Goal: Task Accomplishment & Management: Manage account settings

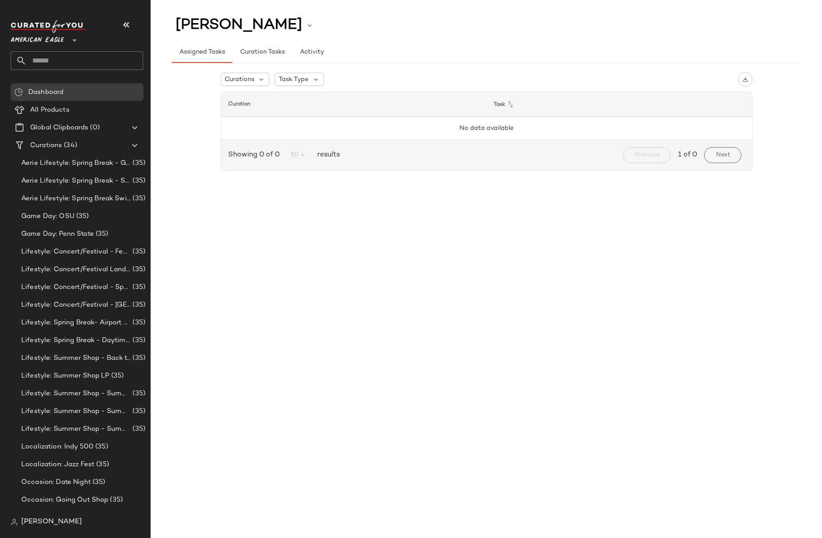
click at [58, 38] on span "American Eagle" at bounding box center [37, 38] width 53 height 16
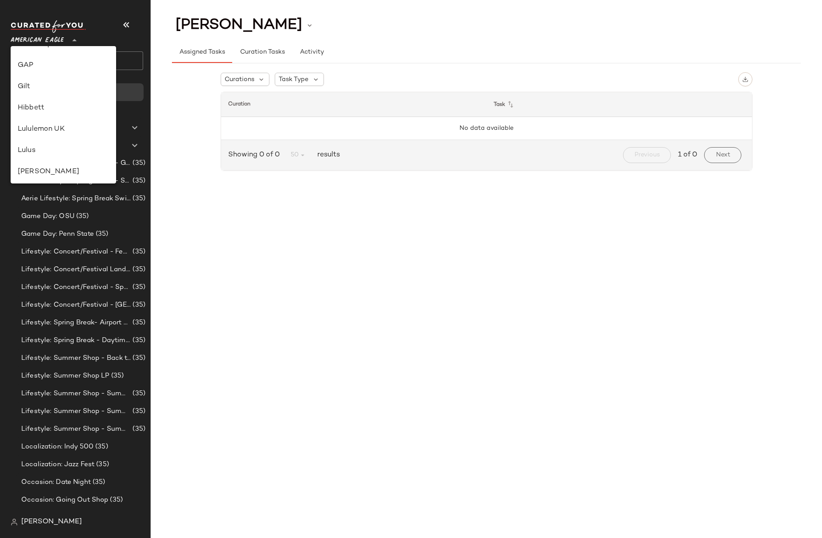
scroll to position [373, 0]
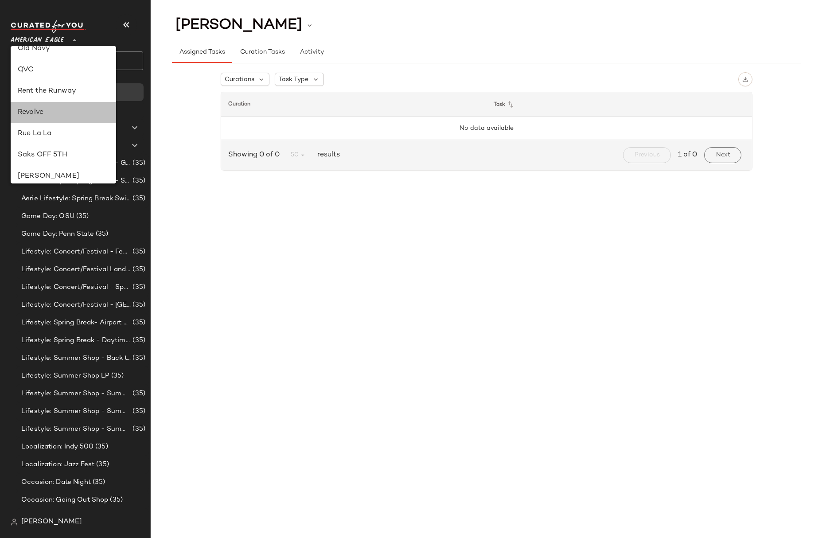
click at [44, 116] on div "Revolve" at bounding box center [63, 112] width 91 height 11
type input "**"
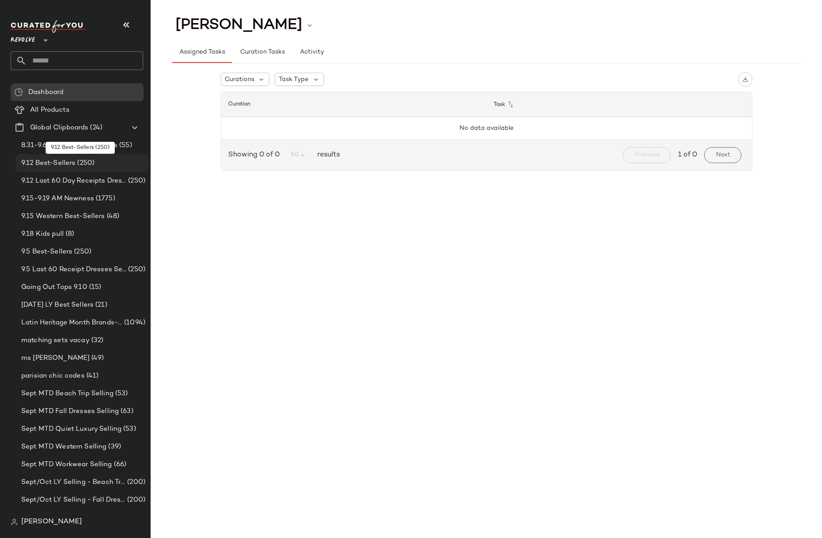
click at [63, 161] on span "9.12 Best-Sellers" at bounding box center [48, 163] width 54 height 10
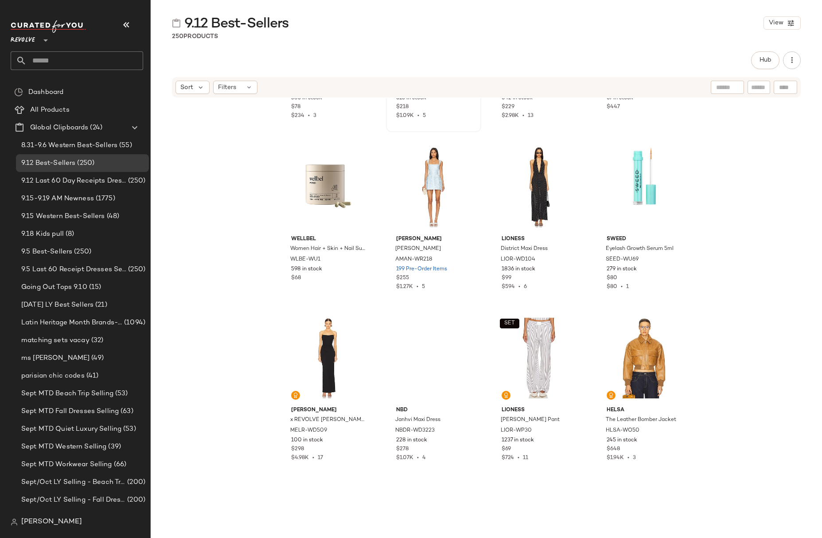
scroll to position [2364, 0]
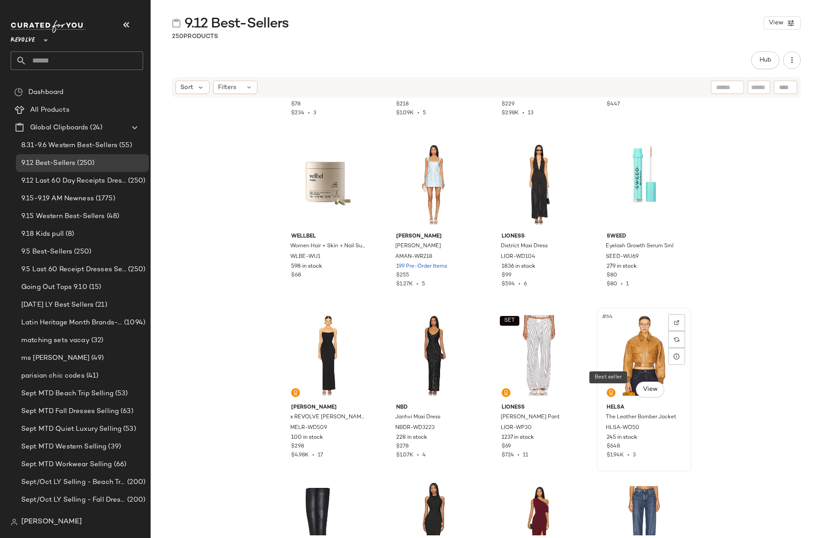
click at [611, 395] on span at bounding box center [610, 392] width 9 height 9
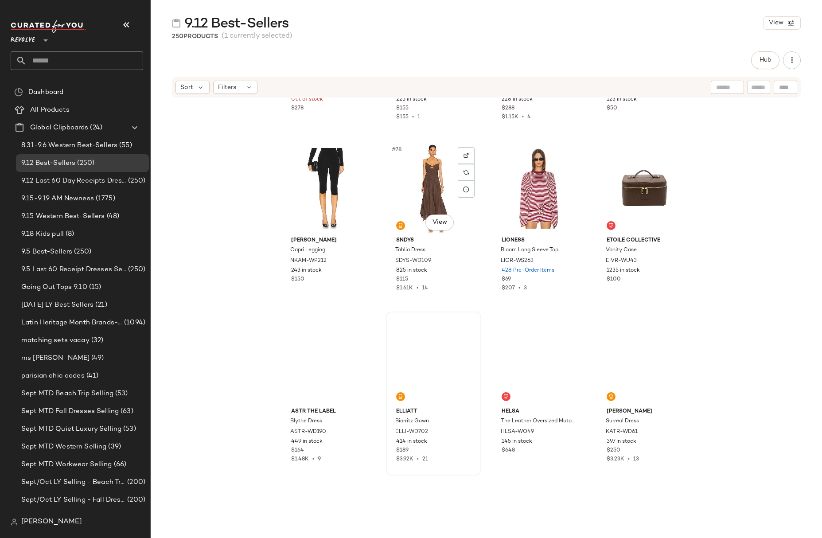
scroll to position [3248, 0]
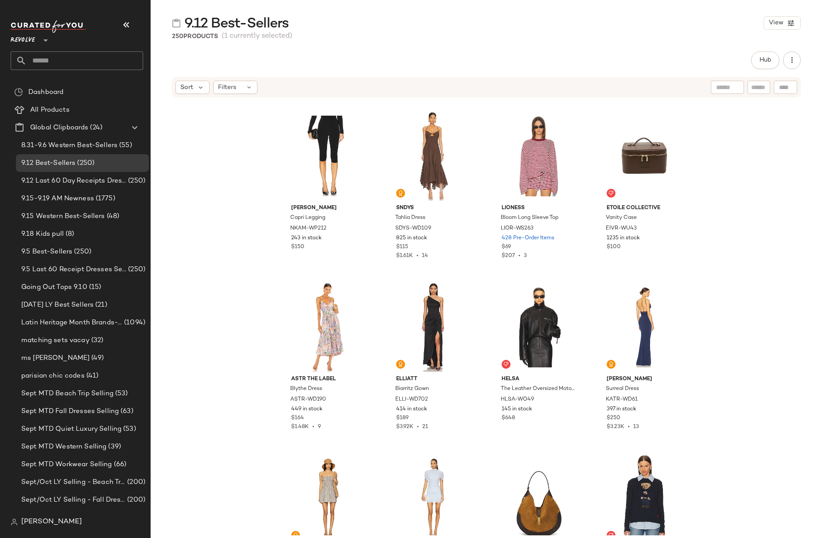
click at [204, 23] on span "9.12 Best-Sellers" at bounding box center [236, 24] width 104 height 18
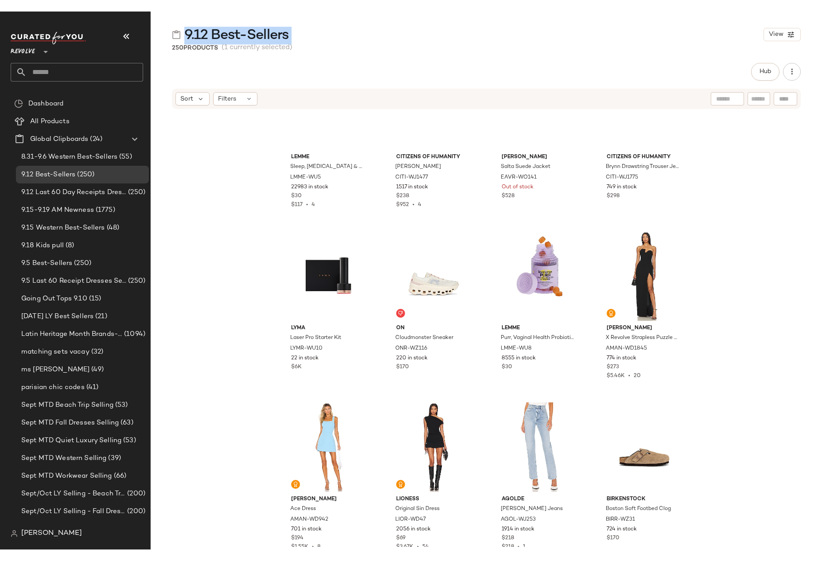
scroll to position [0, 0]
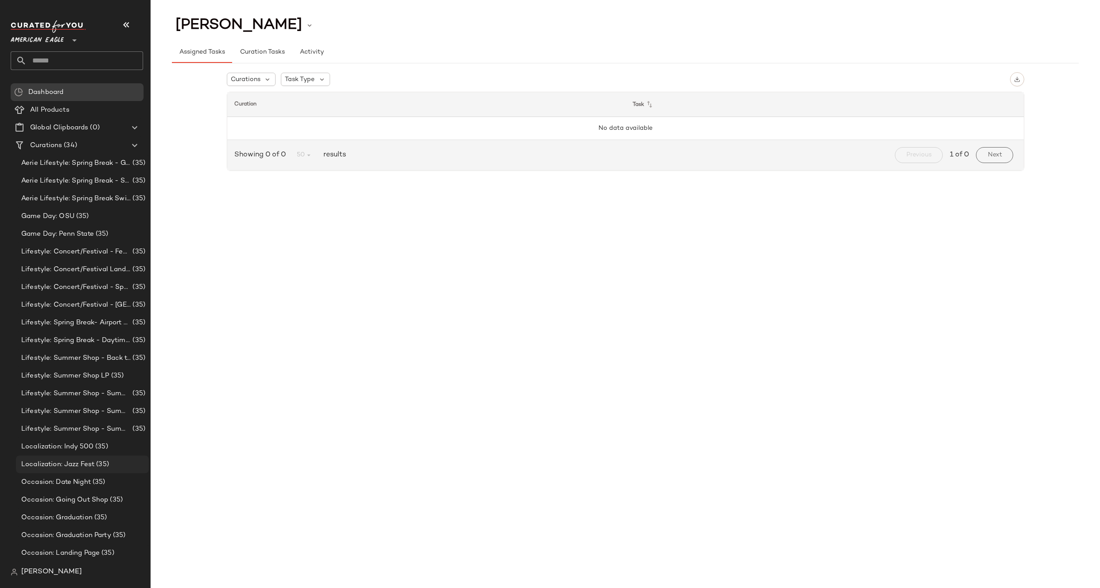
scroll to position [194, 0]
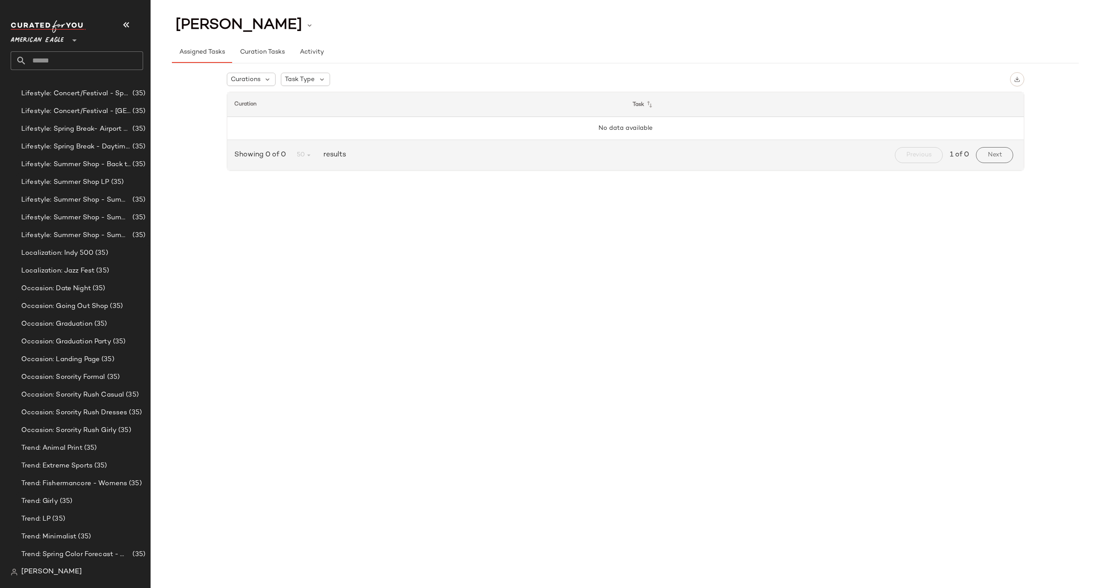
click at [43, 569] on span "[PERSON_NAME]" at bounding box center [51, 572] width 61 height 11
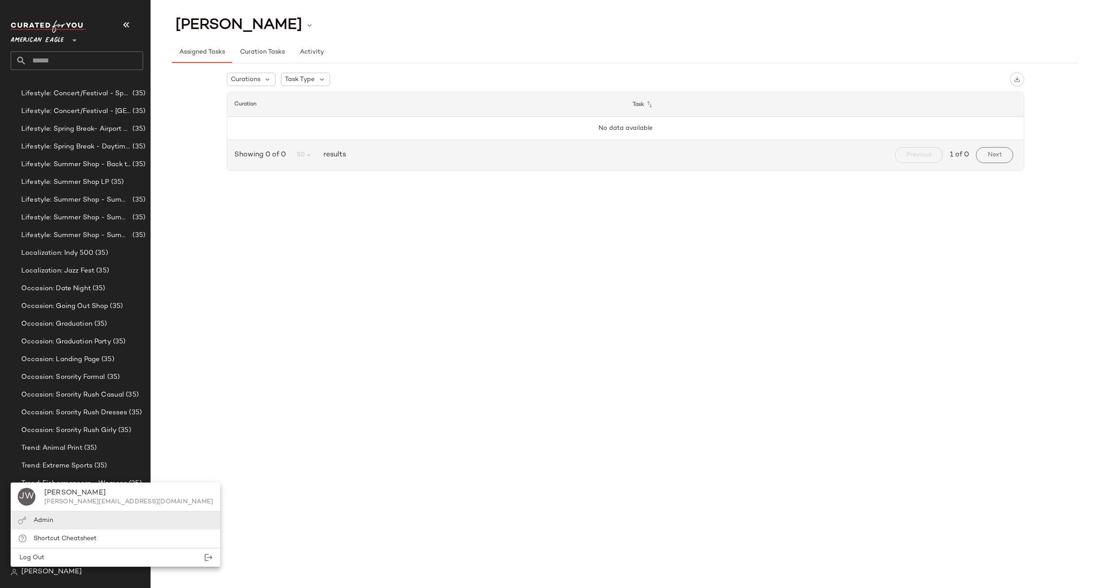
click at [53, 522] on div "Admin" at bounding box center [116, 520] width 210 height 18
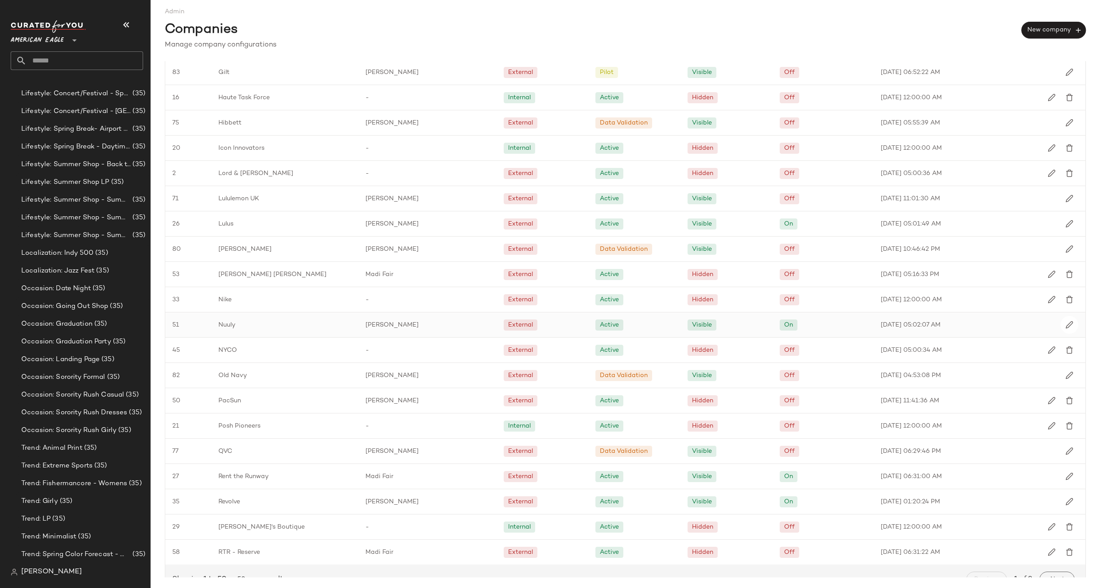
scroll to position [797, 0]
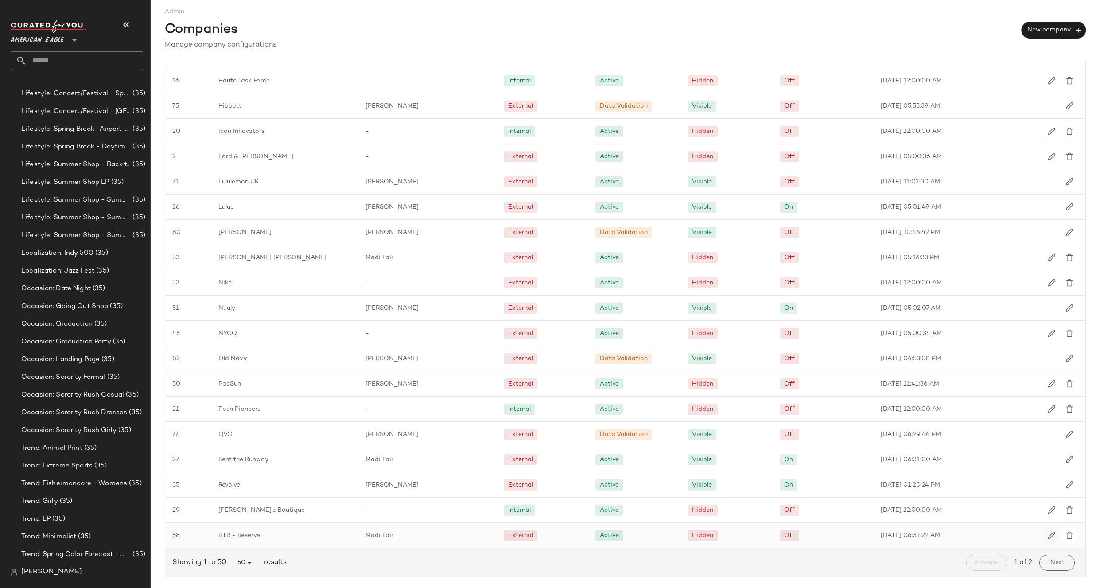
click at [1048, 527] on button "button" at bounding box center [1052, 535] width 18 height 18
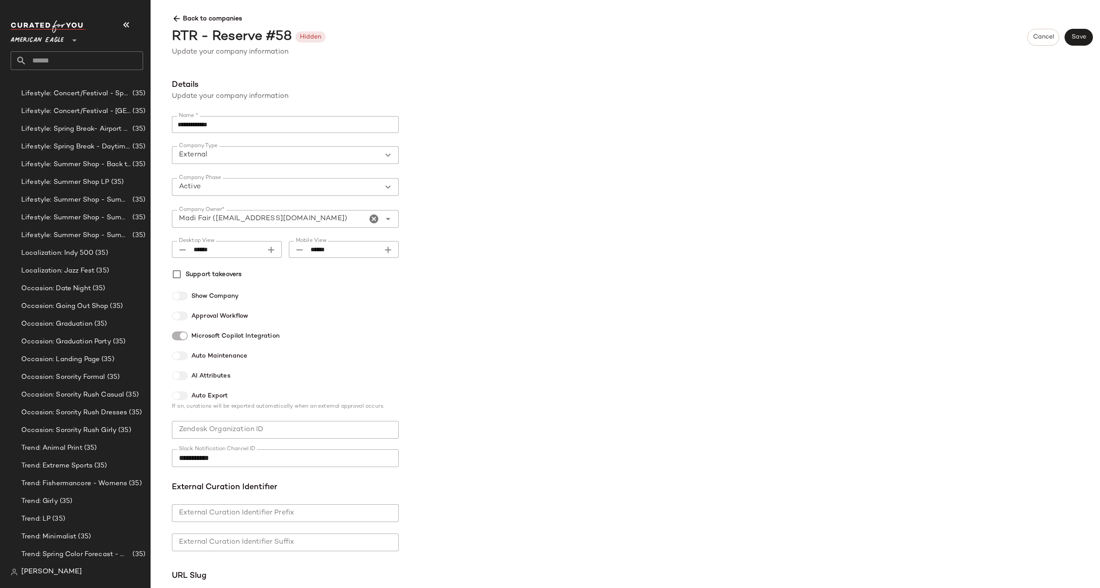
click at [182, 24] on div "Back to companies RTR - Reserve #58 Hidden Cancel Save Update your company info…" at bounding box center [632, 32] width 935 height 50
click at [177, 20] on icon at bounding box center [176, 18] width 9 height 9
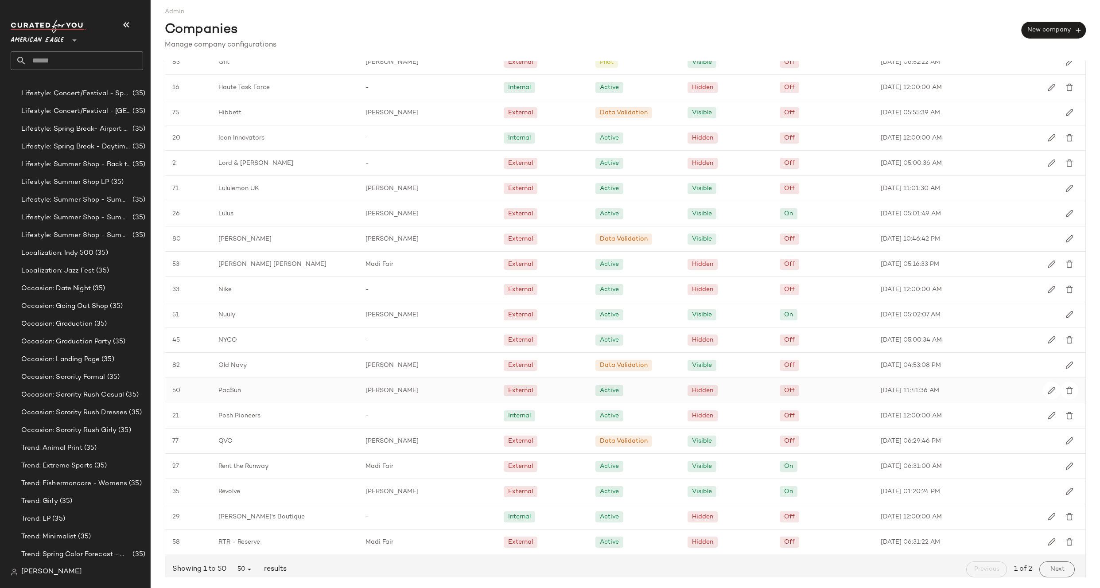
scroll to position [797, 0]
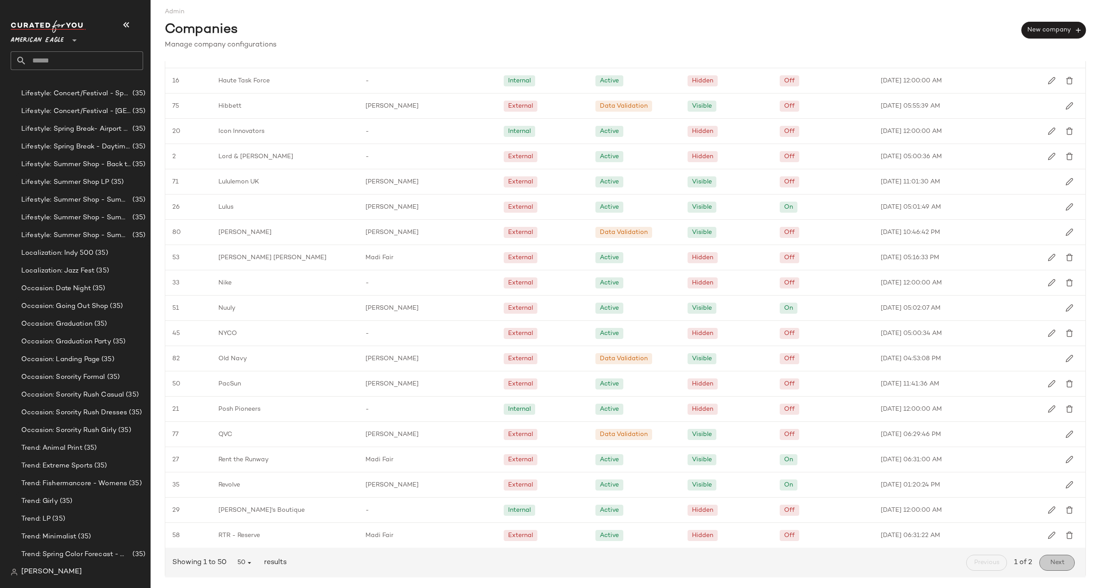
click at [1043, 555] on button "Next" at bounding box center [1056, 563] width 35 height 16
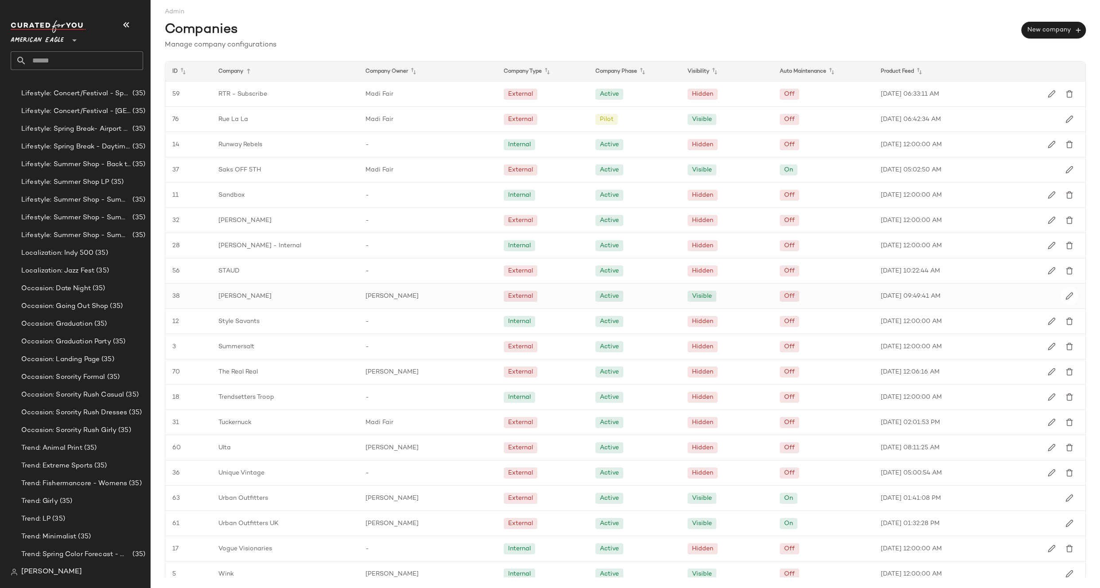
click at [231, 295] on span "[PERSON_NAME]" at bounding box center [244, 295] width 53 height 9
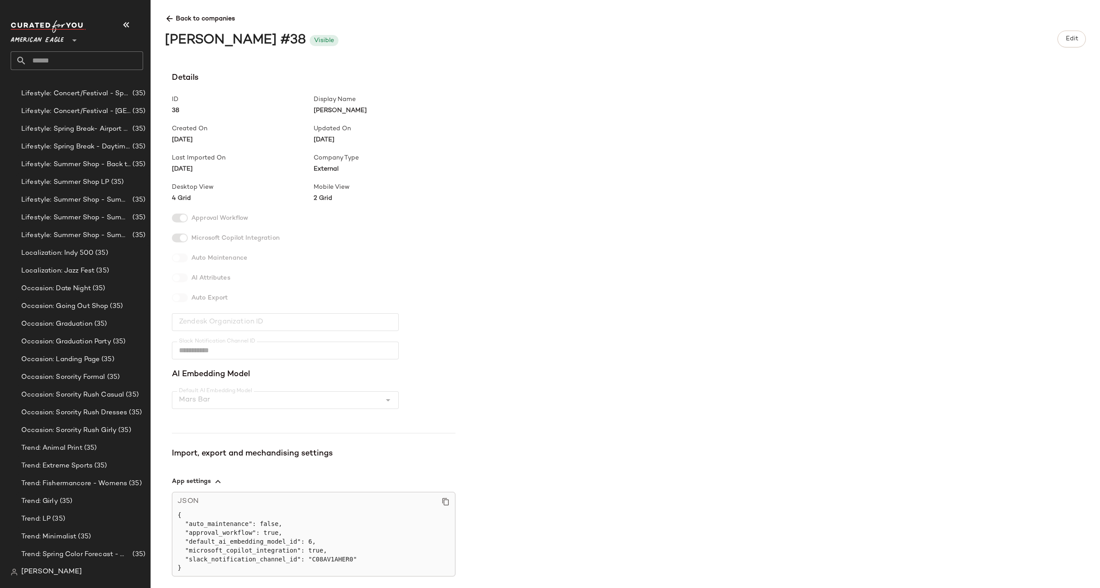
scroll to position [59, 0]
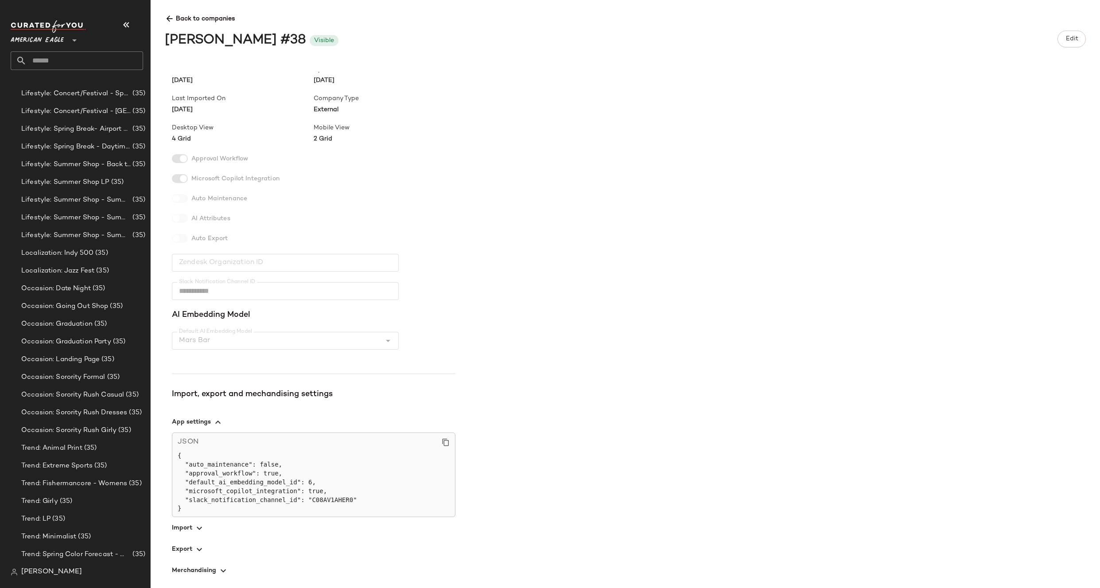
click at [192, 546] on span "button" at bounding box center [313, 548] width 283 height 21
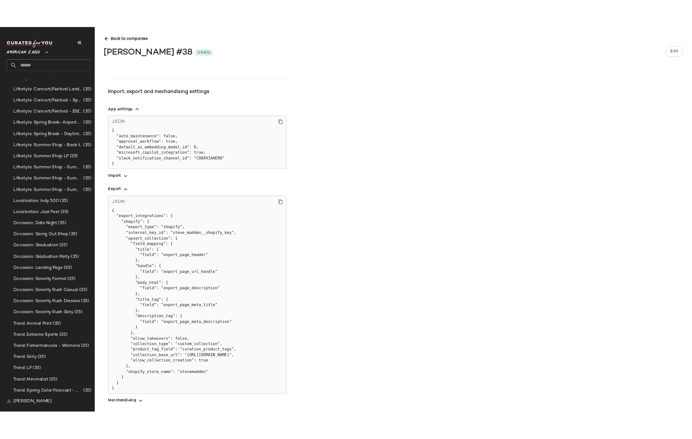
scroll to position [194, 0]
